Goal: Submit feedback/report problem

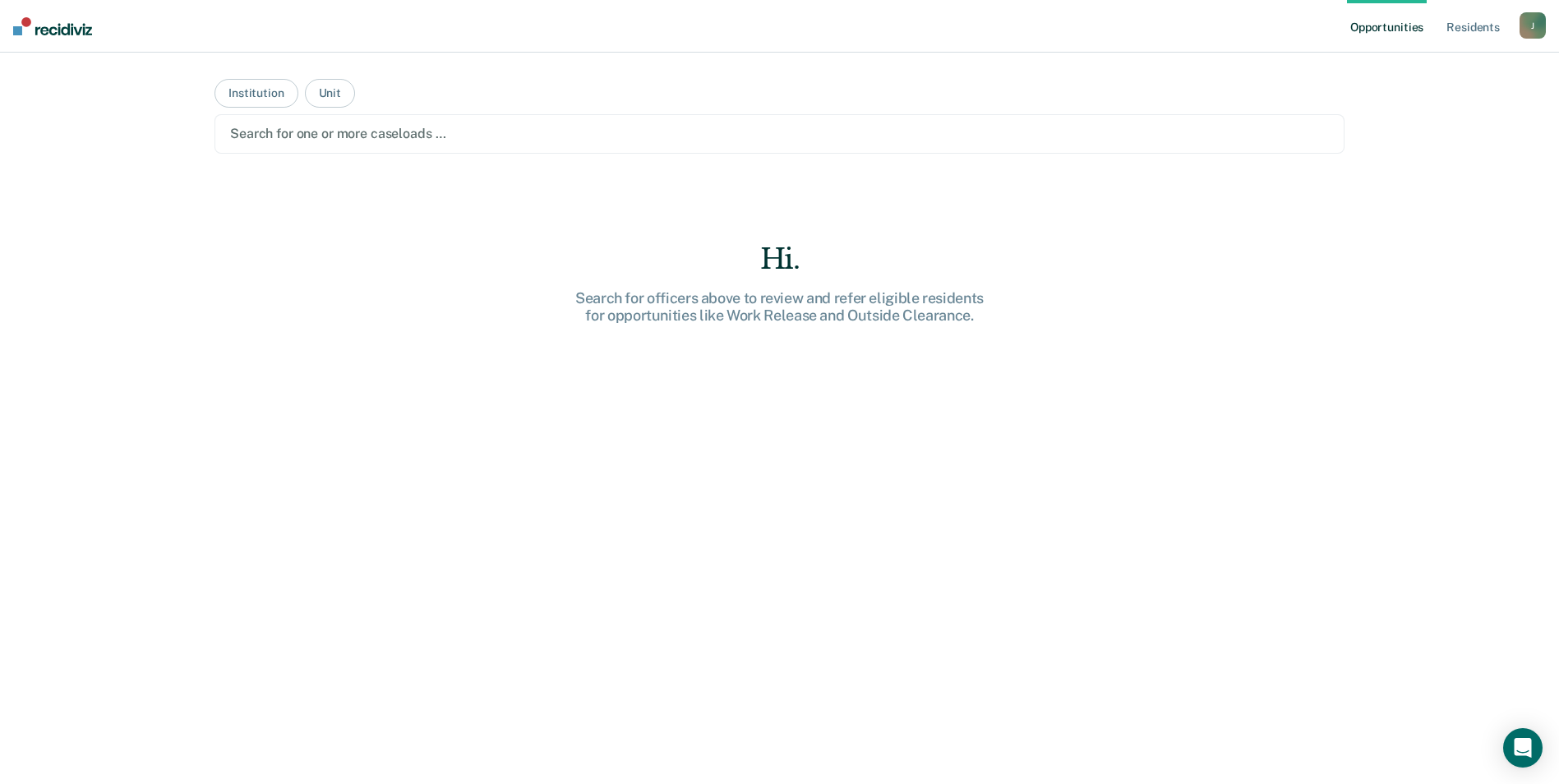
scroll to position [58, 0]
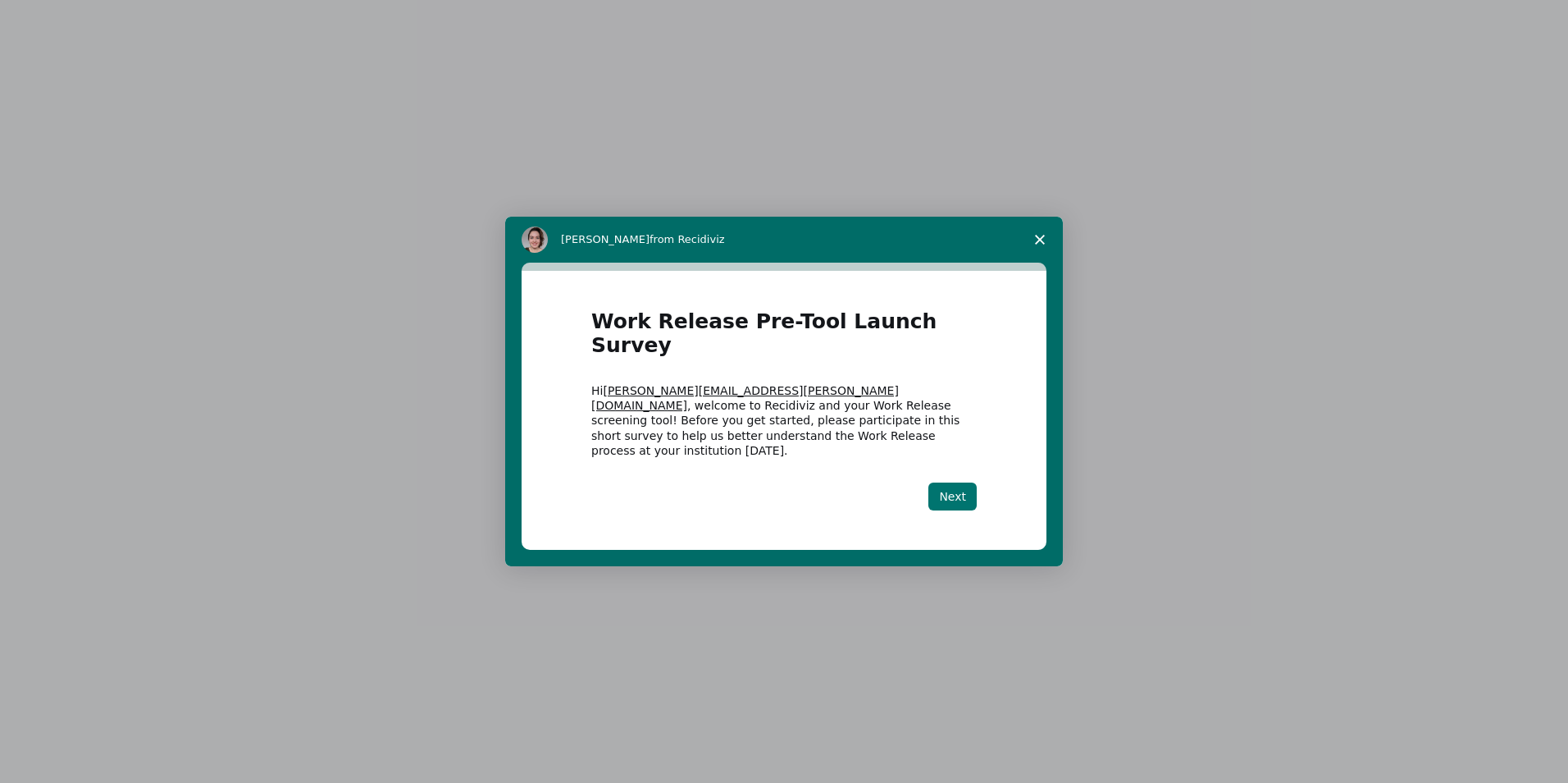
click at [968, 483] on button "Next" at bounding box center [952, 496] width 49 height 28
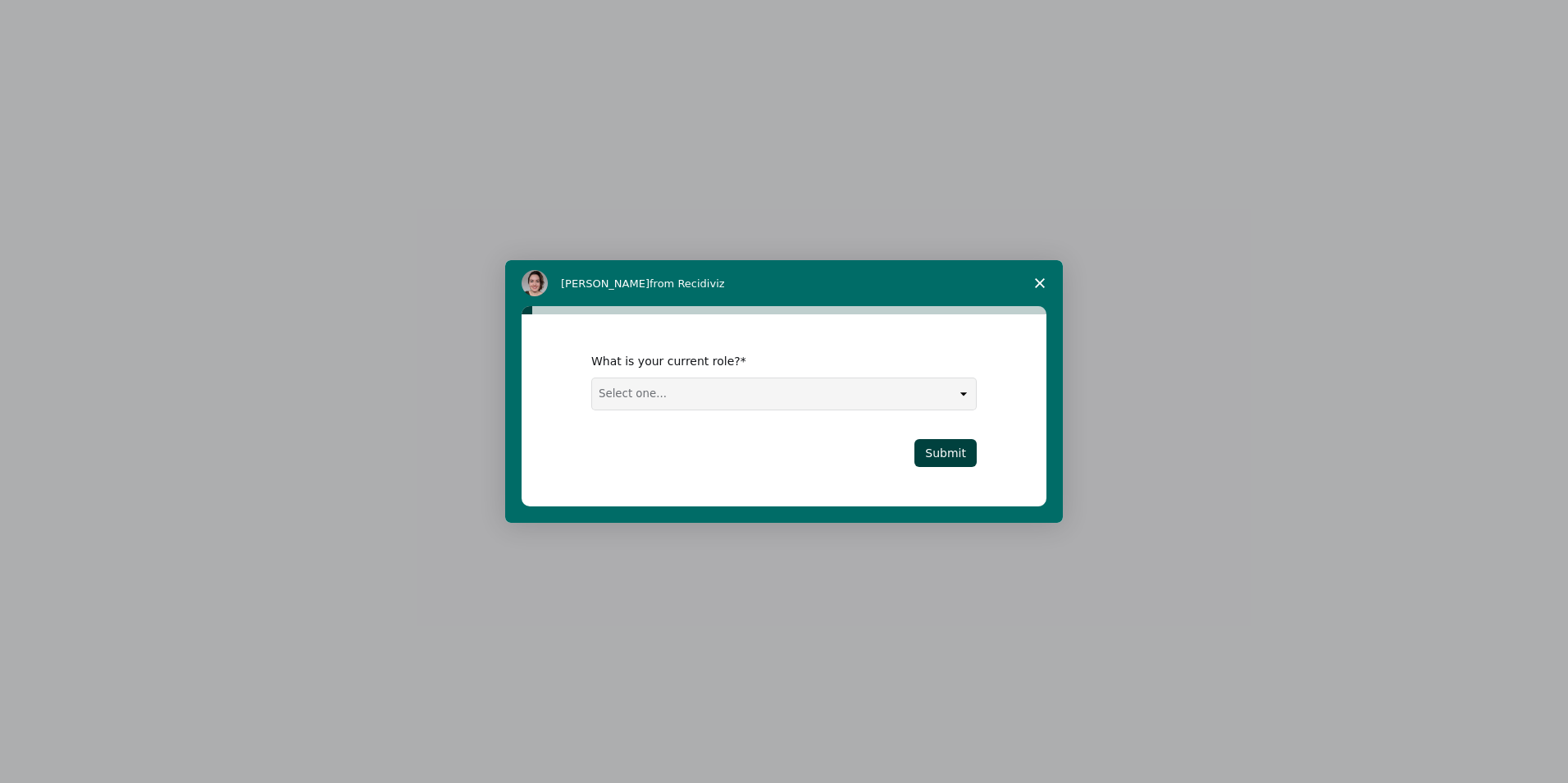
click at [805, 403] on select "Select one... Case Manager FUM Assistant Warden Warden" at bounding box center [784, 394] width 384 height 32
select select "Case Manager"
click at [592, 379] on select "Select one... Case Manager FUM Assistant Warden Warden" at bounding box center [784, 394] width 384 height 32
click at [944, 460] on button "Submit" at bounding box center [945, 452] width 62 height 28
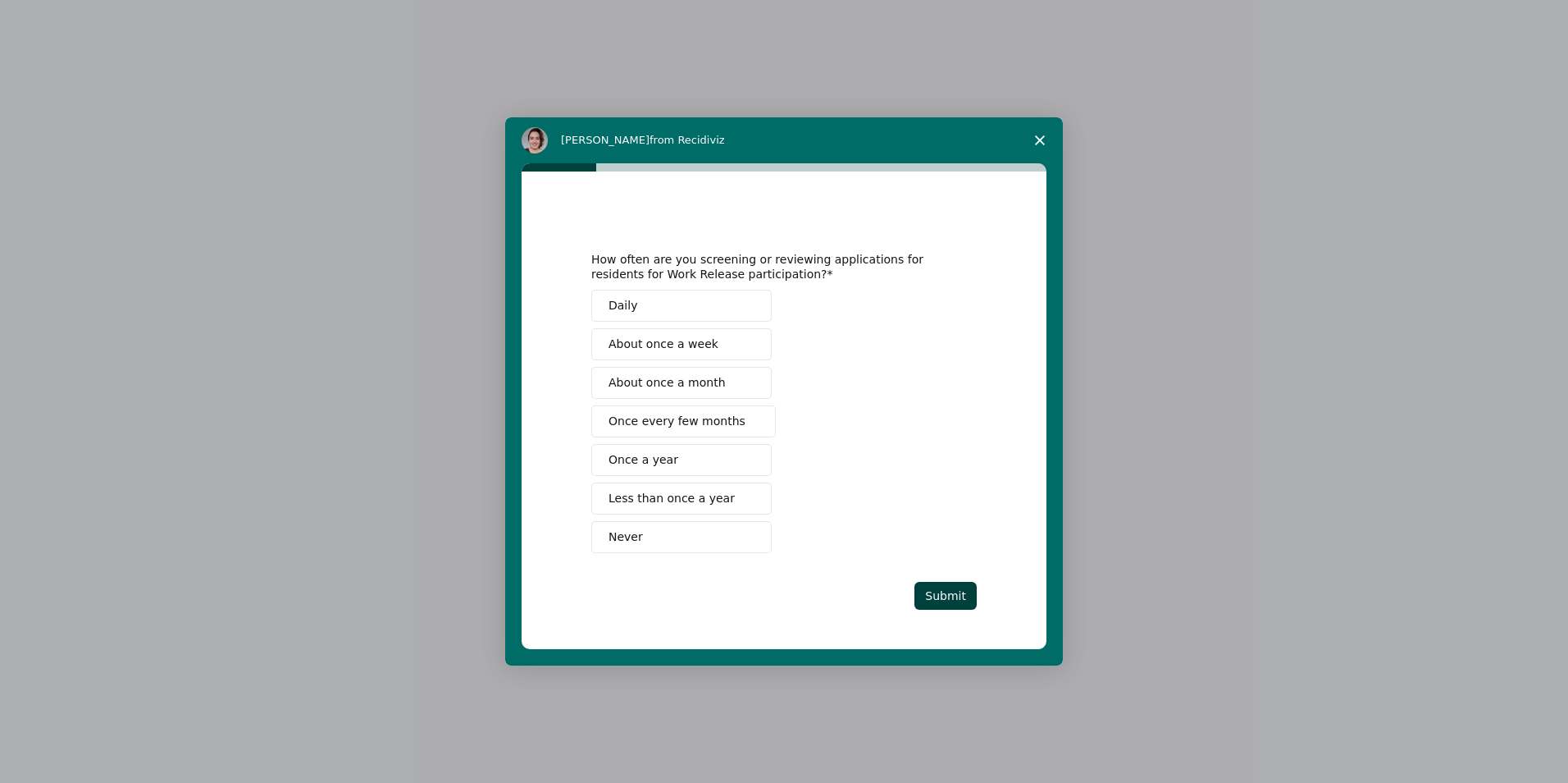
click at [686, 340] on span "About once a week" at bounding box center [663, 344] width 110 height 17
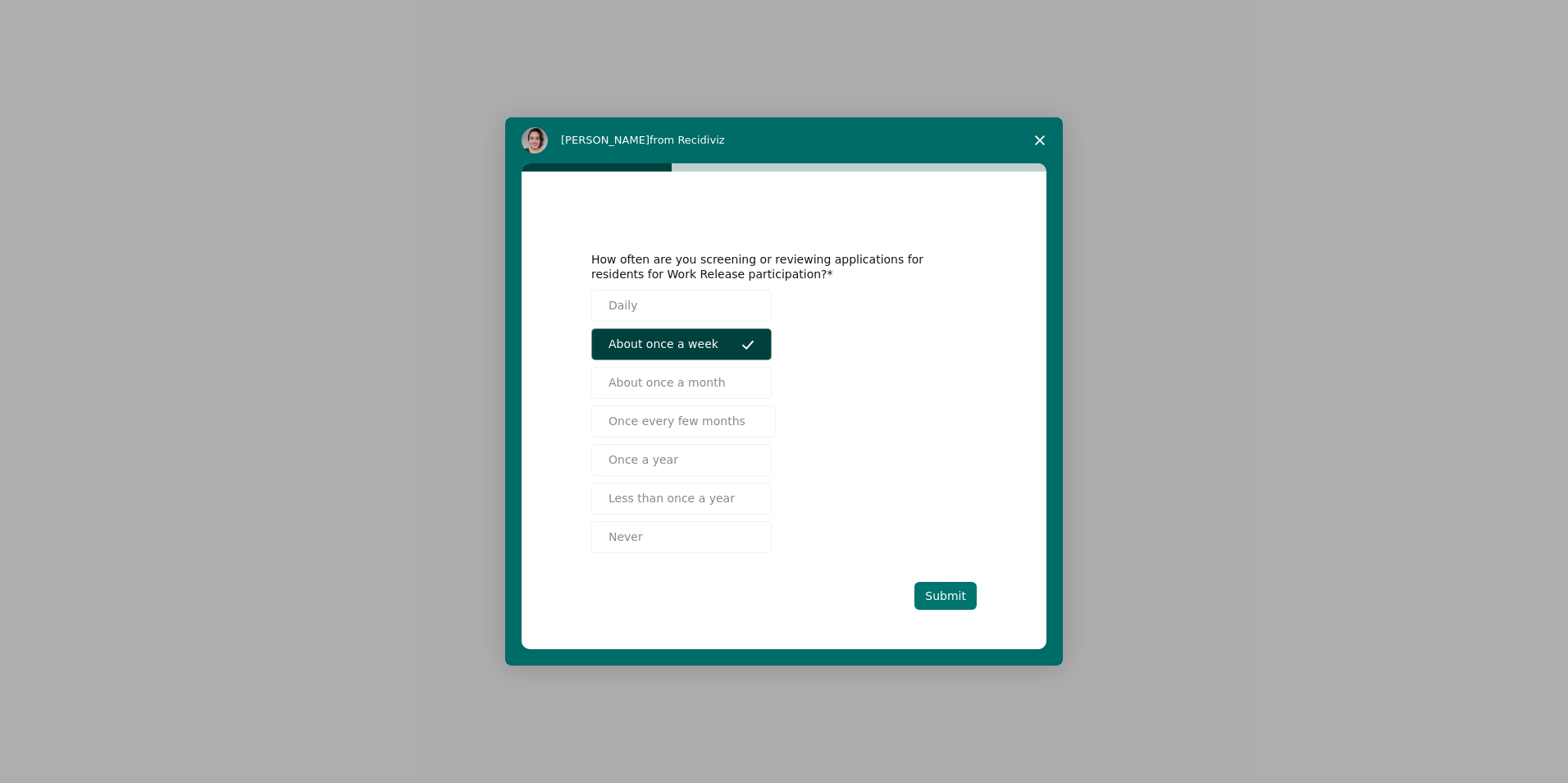
click at [942, 596] on button "Submit" at bounding box center [945, 595] width 62 height 28
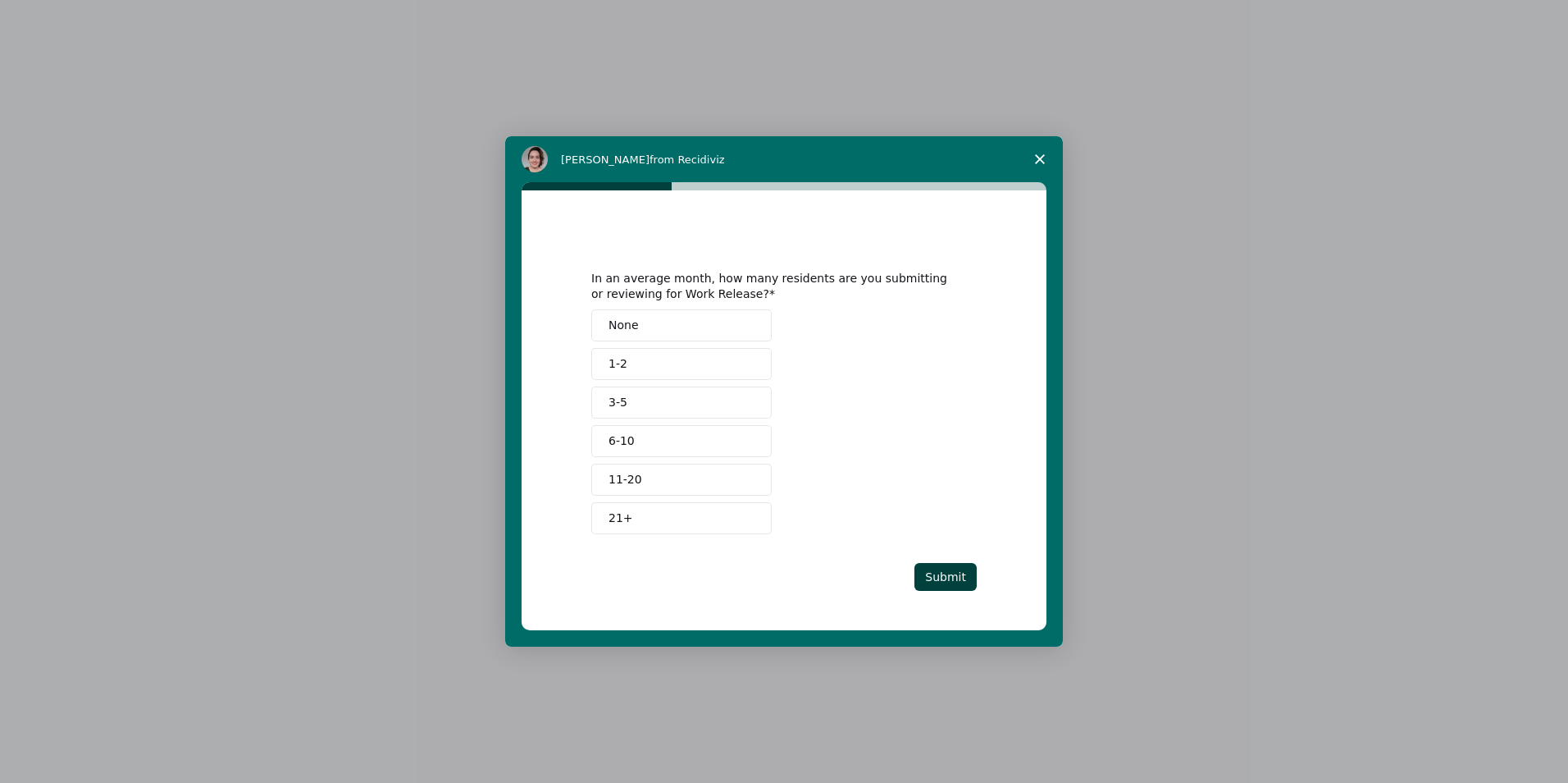
click at [681, 365] on button "1-2" at bounding box center [681, 363] width 181 height 32
click at [927, 579] on button "Submit" at bounding box center [945, 576] width 62 height 28
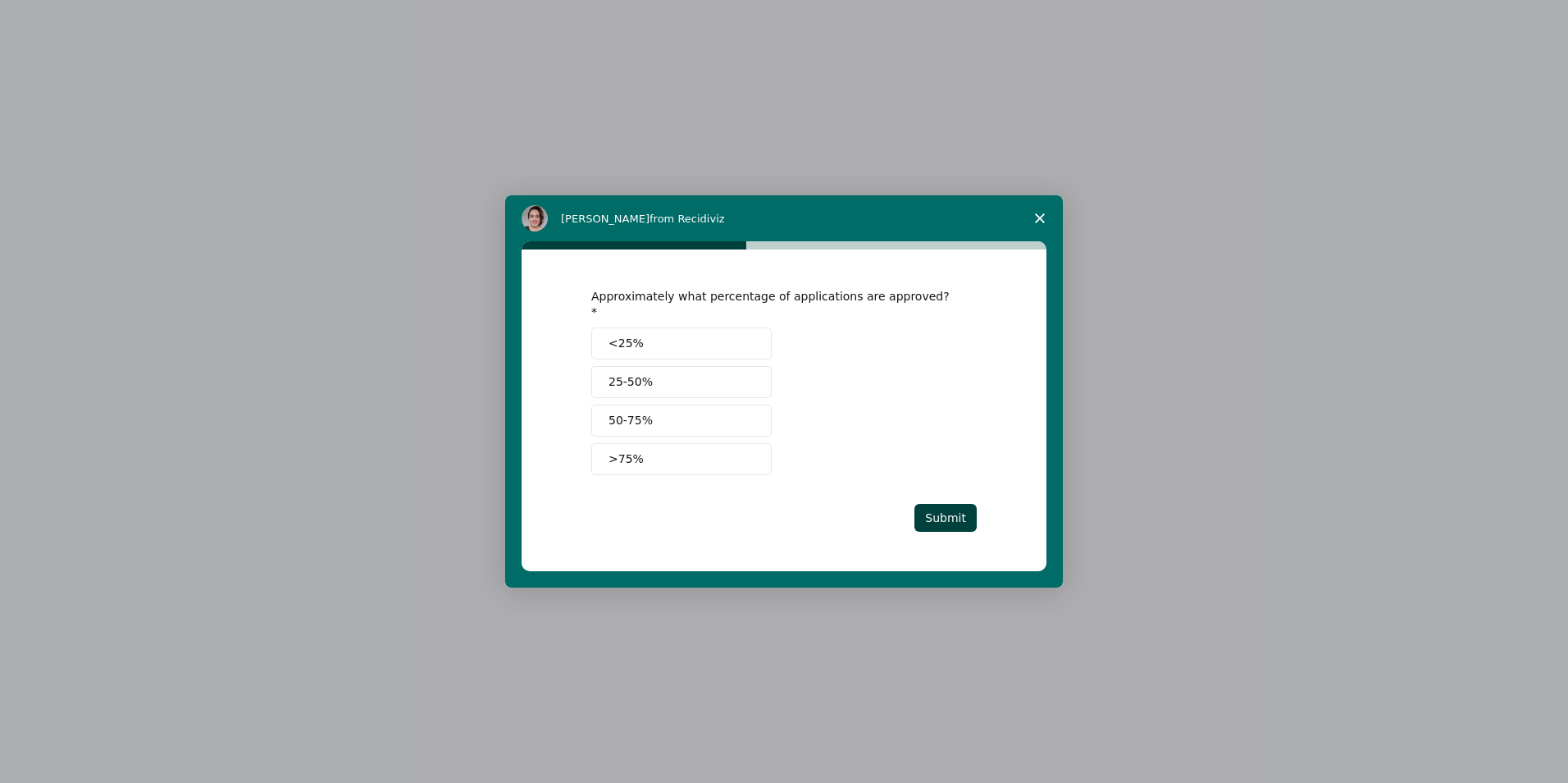
click at [751, 424] on button "50-75%" at bounding box center [681, 420] width 181 height 32
click at [950, 509] on button "Submit" at bounding box center [945, 517] width 62 height 28
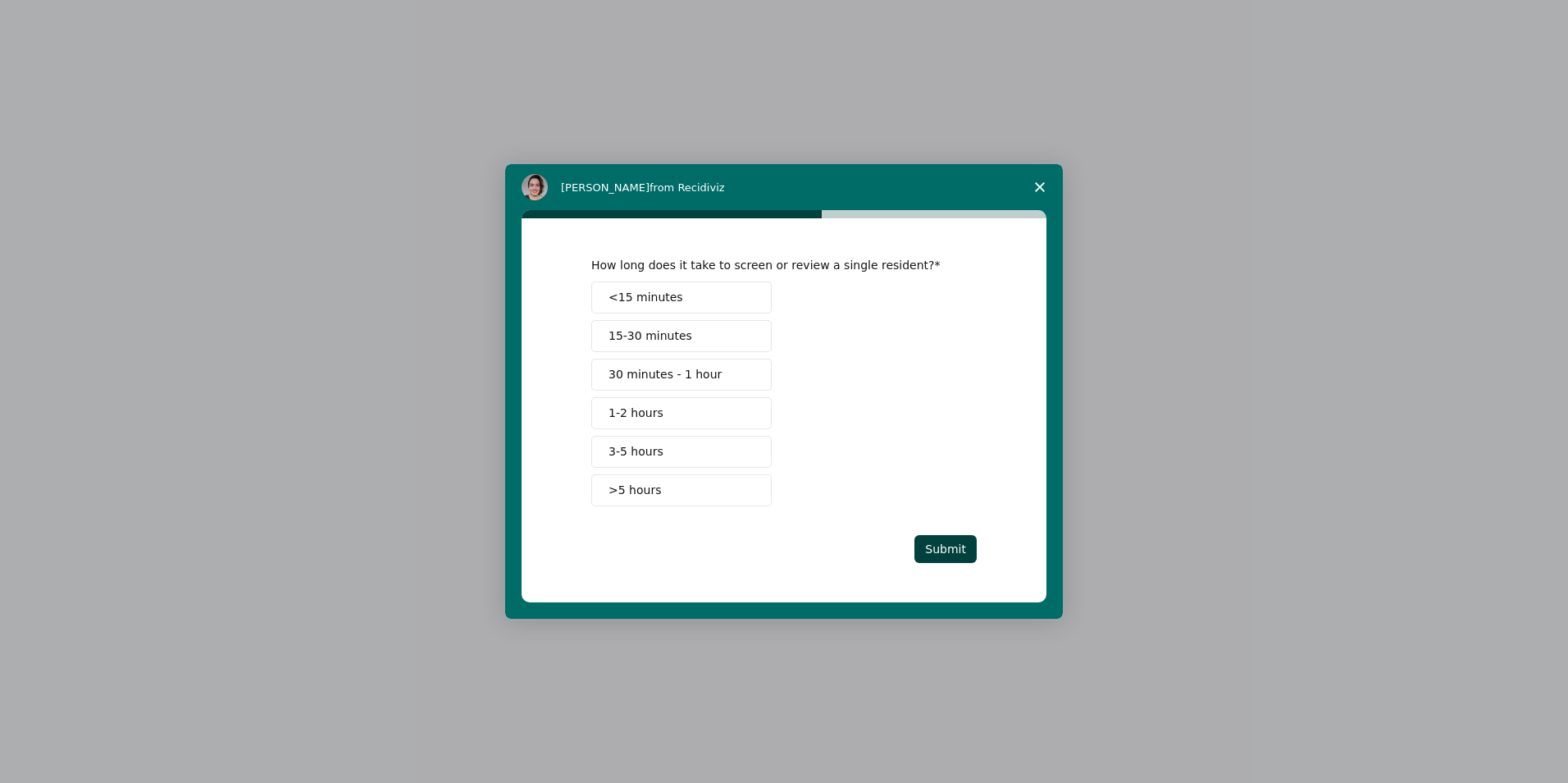
click at [740, 375] on button "30 minutes - 1 hour" at bounding box center [681, 374] width 181 height 32
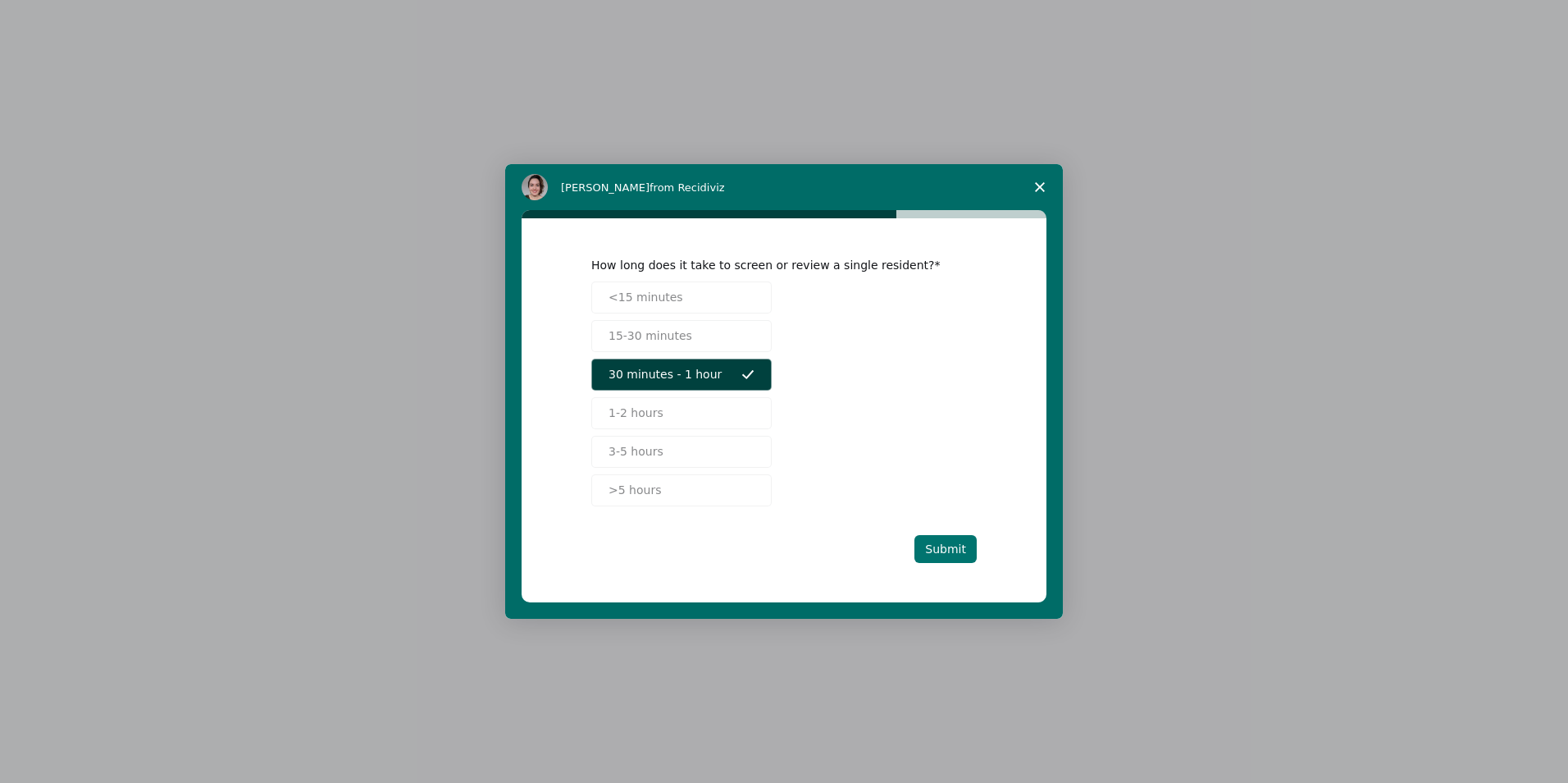
click at [939, 561] on button "Submit" at bounding box center [945, 548] width 62 height 28
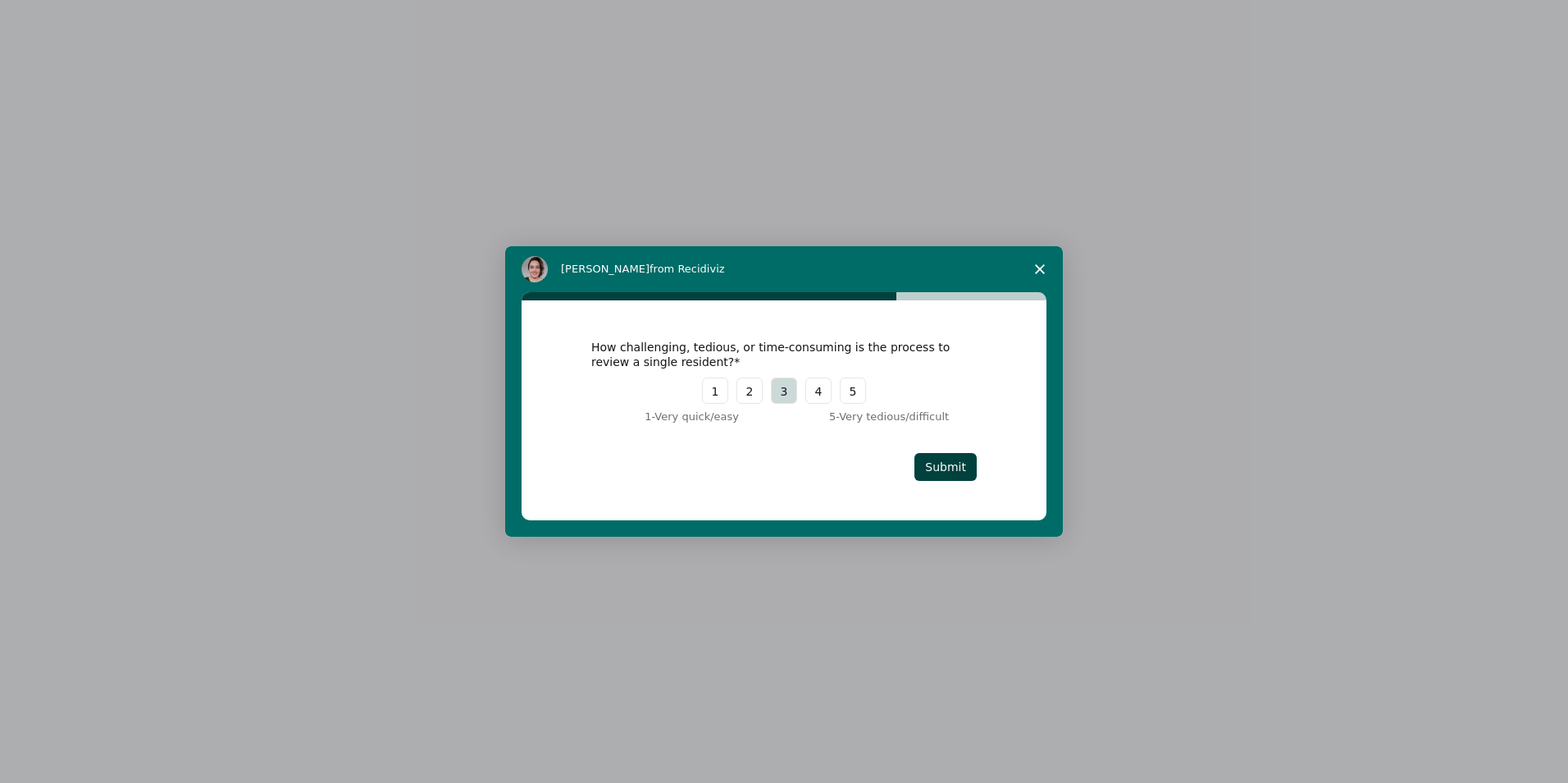
click at [794, 384] on button "3" at bounding box center [784, 390] width 26 height 26
click at [941, 461] on button "Submit" at bounding box center [945, 467] width 62 height 28
click at [939, 464] on button "Submit" at bounding box center [945, 467] width 62 height 28
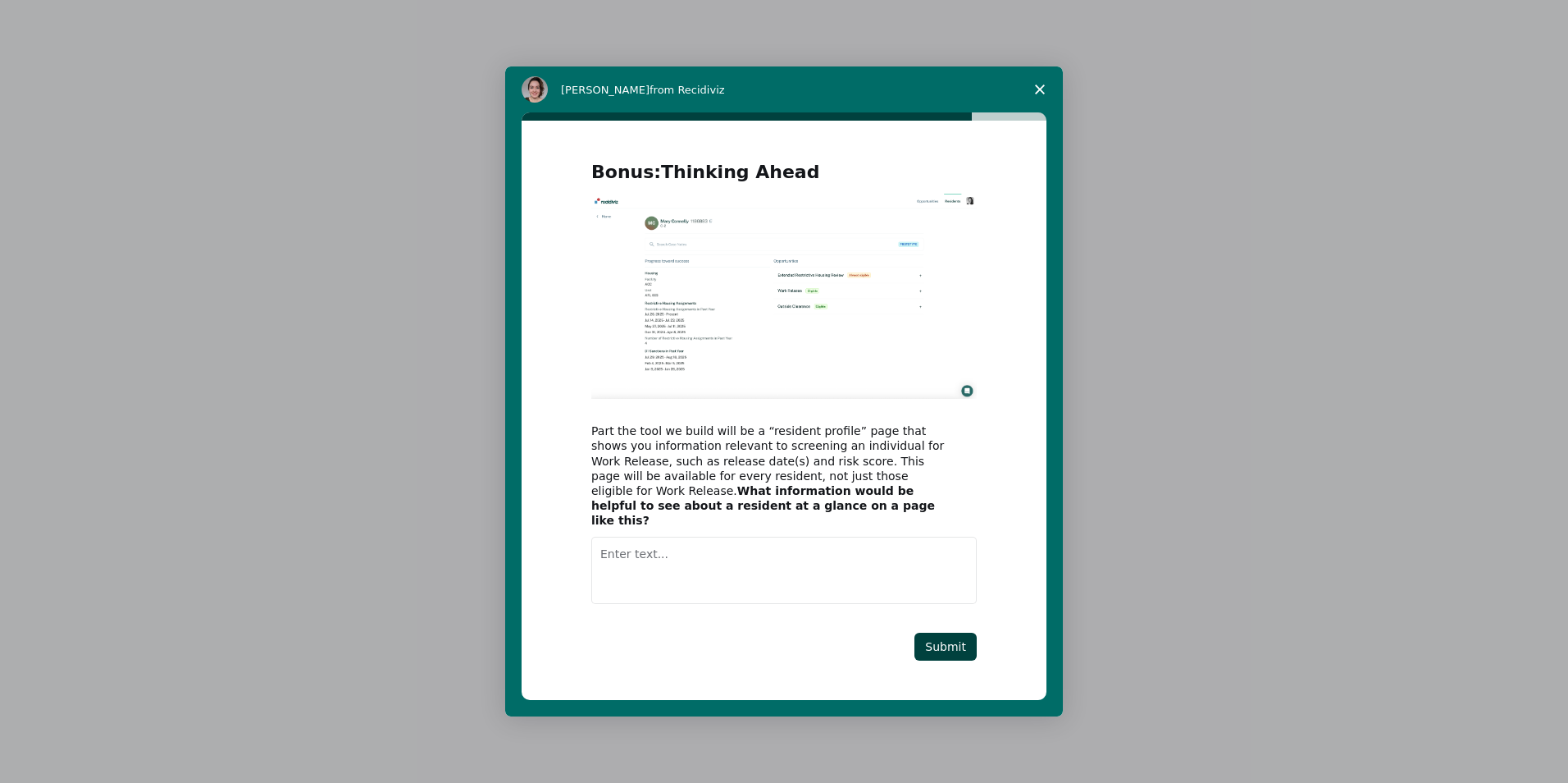
click at [788, 552] on textarea "Enter text..." at bounding box center [784, 570] width 385 height 67
click at [964, 399] on img "Intercom messenger" at bounding box center [784, 296] width 385 height 206
click at [807, 350] on img "Intercom messenger" at bounding box center [784, 296] width 385 height 206
click at [744, 582] on textarea "Enter text..." at bounding box center [784, 570] width 385 height 67
type textarea "Location at quick glance like cell or just wing"
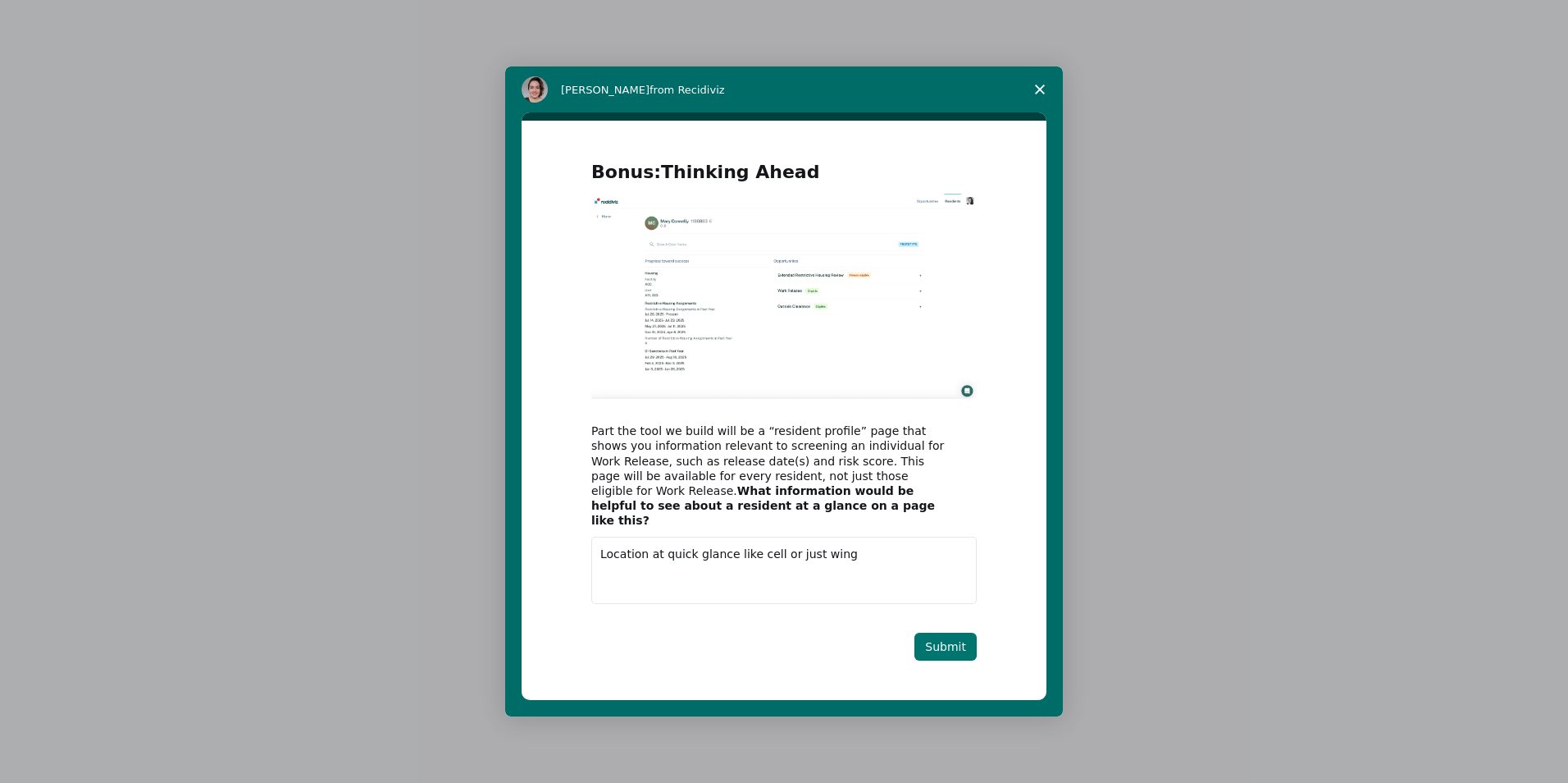
click at [963, 640] on button "Submit" at bounding box center [945, 646] width 62 height 28
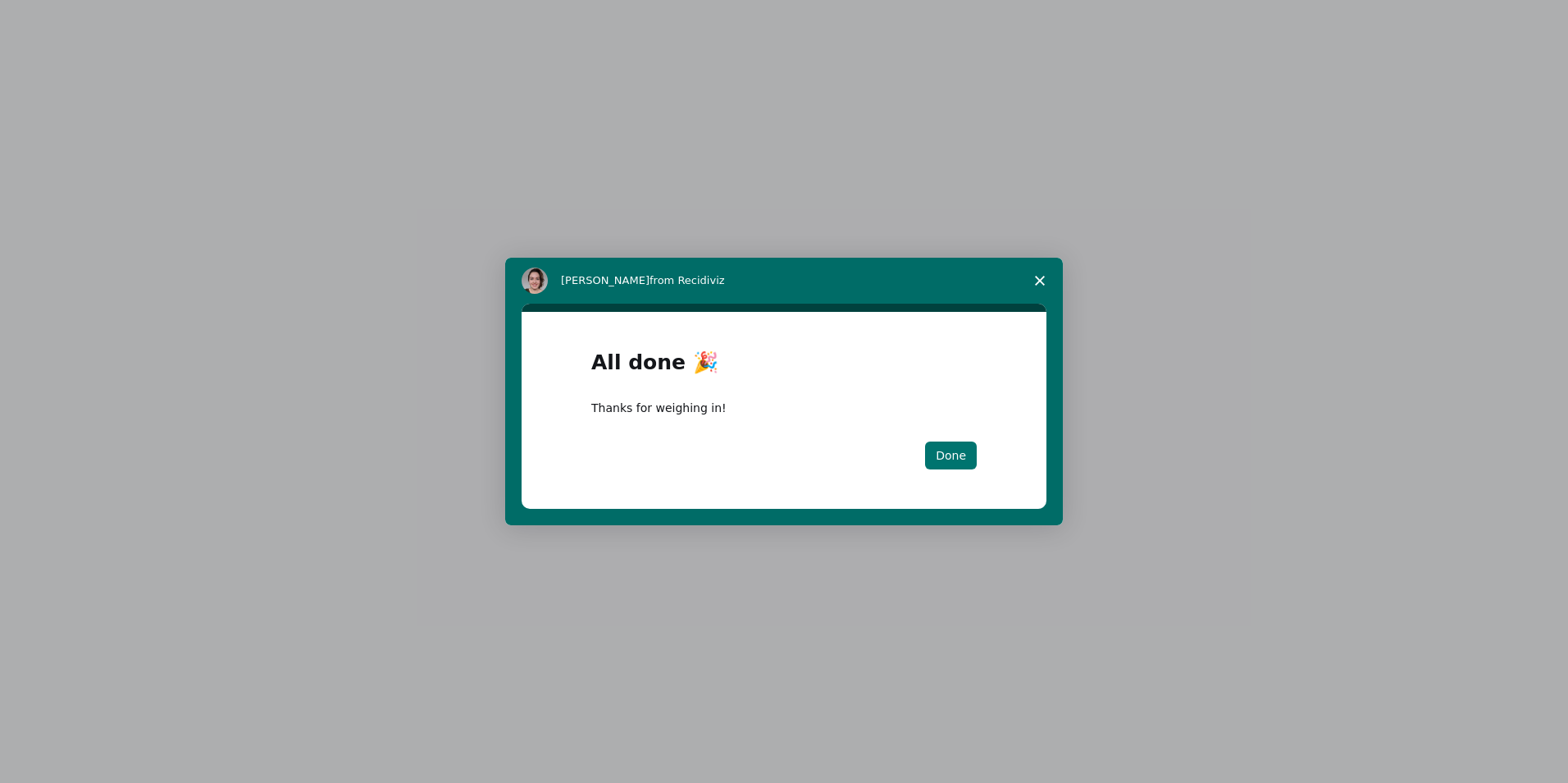
click at [958, 460] on button "Done" at bounding box center [951, 455] width 52 height 28
